Goal: Navigation & Orientation: Find specific page/section

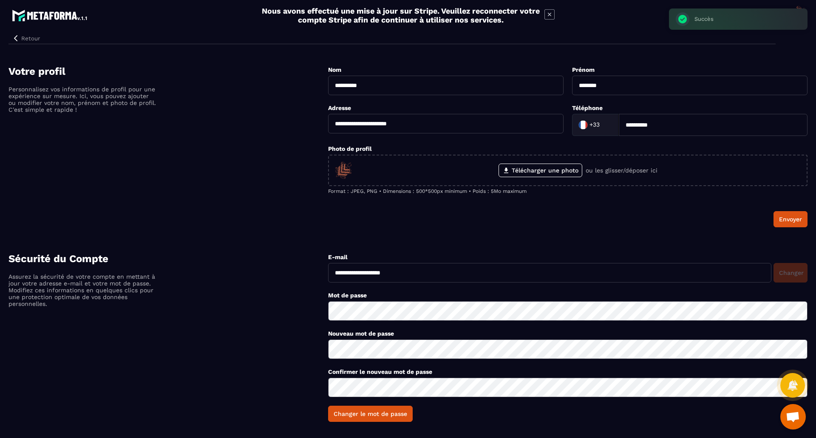
scroll to position [9, 0]
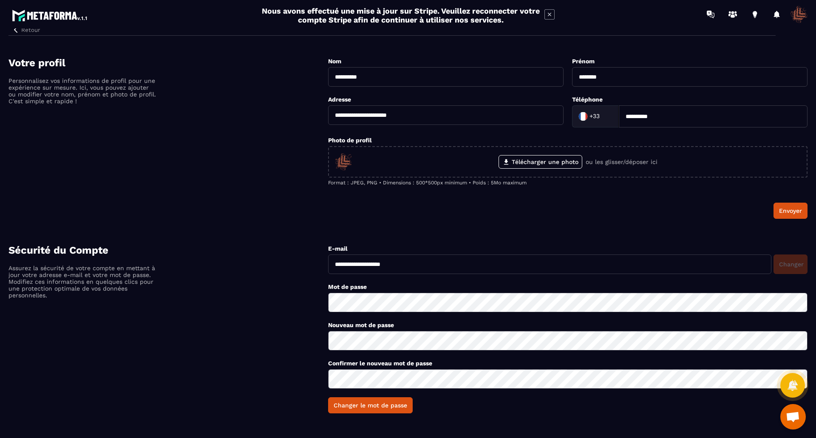
click at [549, 14] on icon at bounding box center [549, 14] width 3 height 3
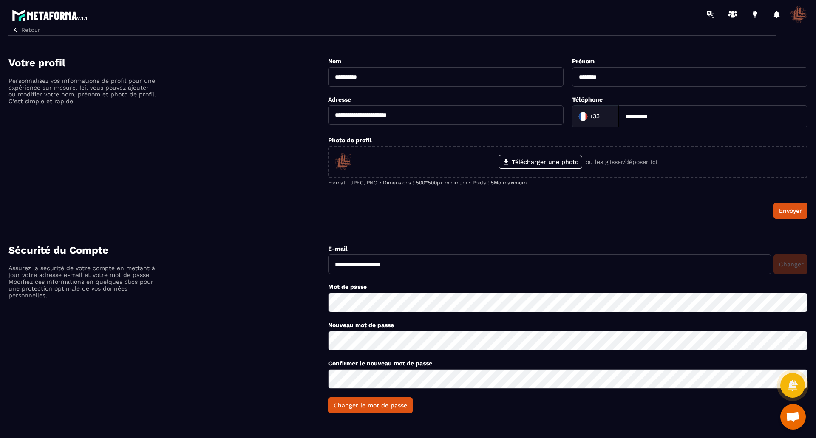
click at [802, 16] on span at bounding box center [799, 14] width 17 height 17
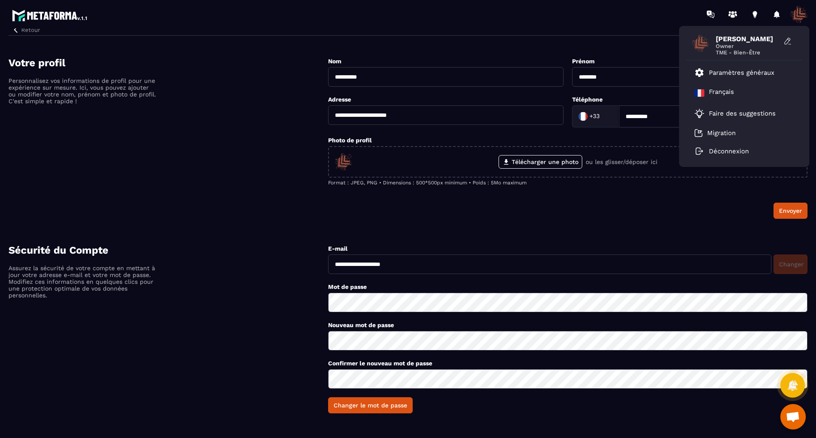
click at [624, 26] on div "[PERSON_NAME] Owner TME - Bien-Être Paramètres généraux [DEMOGRAPHIC_DATA] Fair…" at bounding box center [458, 14] width 717 height 28
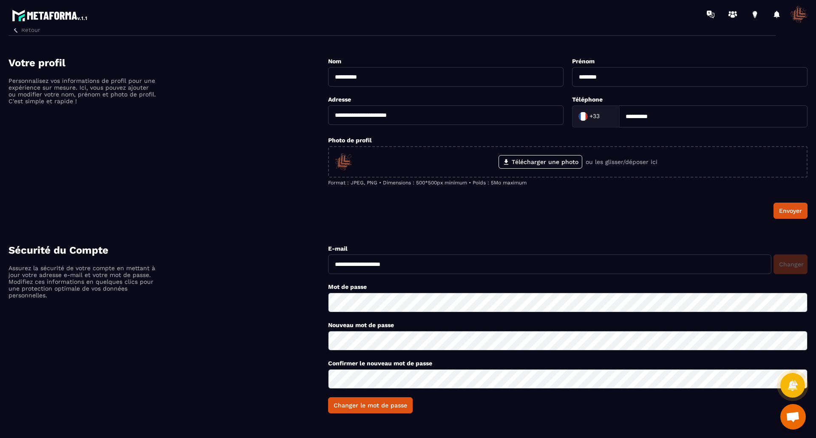
click at [27, 31] on button "Retour" at bounding box center [26, 29] width 35 height 11
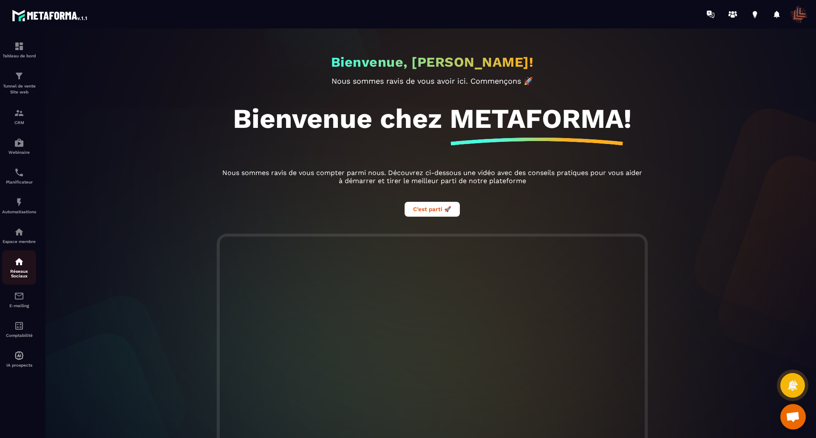
click at [17, 265] on img at bounding box center [19, 262] width 10 height 10
